Goal: Task Accomplishment & Management: Manage account settings

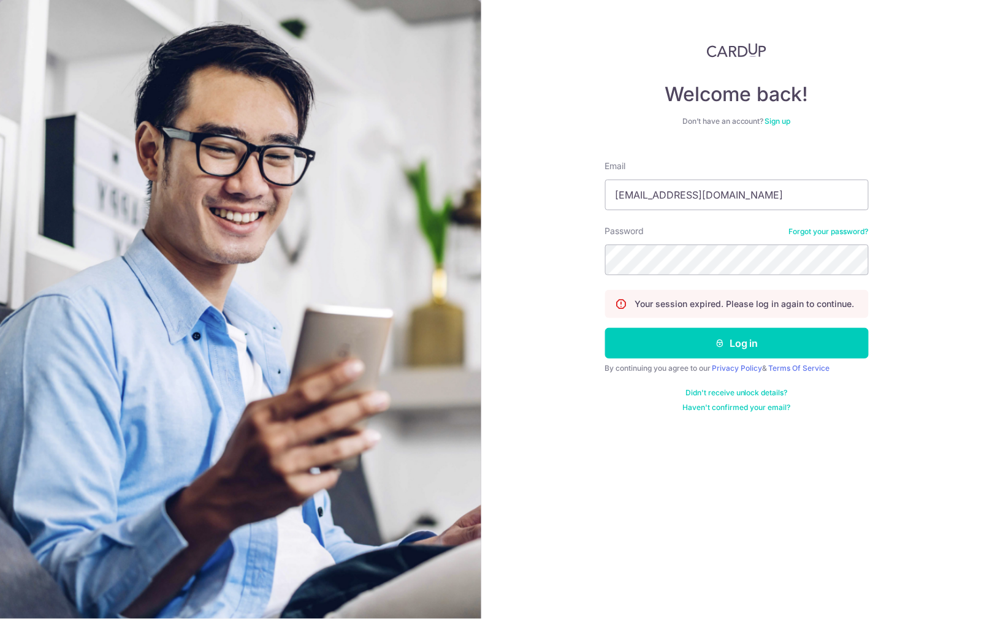
type input "[EMAIL_ADDRESS][DOMAIN_NAME]"
click at [737, 344] on button "Log in" at bounding box center [737, 343] width 264 height 31
click at [771, 347] on button "Log in" at bounding box center [737, 343] width 264 height 31
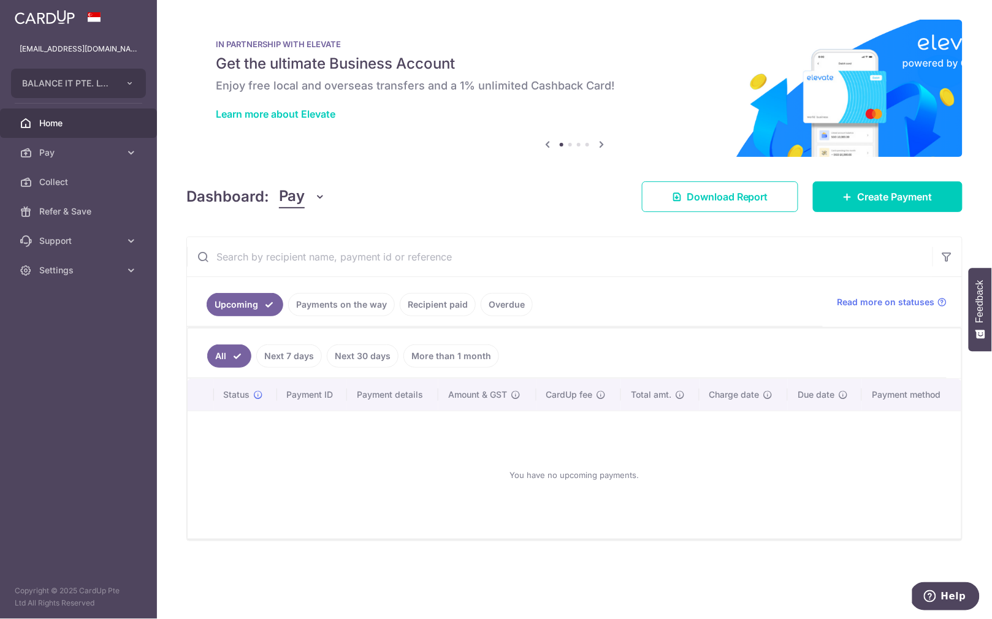
click at [295, 359] on link "Next 7 days" at bounding box center [289, 356] width 66 height 23
click at [366, 361] on link "Next 30 days" at bounding box center [363, 356] width 72 height 23
click at [346, 313] on link "Payments on the way" at bounding box center [341, 304] width 107 height 23
